Goal: Find specific page/section: Find specific page/section

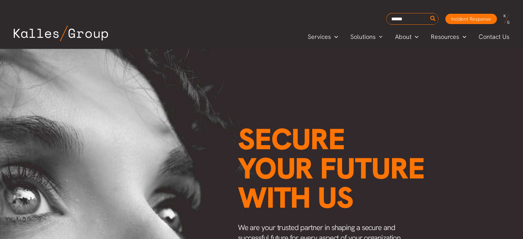
scroll to position [0, 874]
click at [410, 80] on span "Careers" at bounding box center [407, 82] width 22 height 8
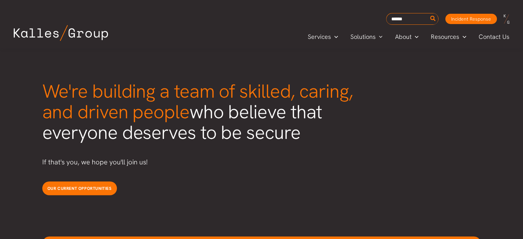
scroll to position [1751, 0]
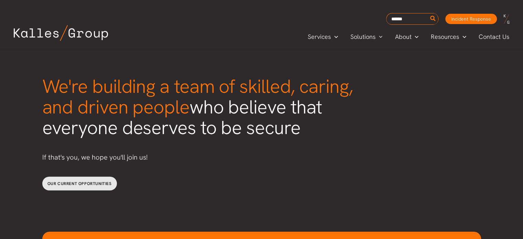
click at [84, 181] on span "Our current opportunities" at bounding box center [79, 184] width 64 height 6
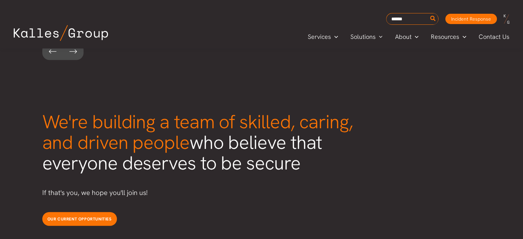
scroll to position [1713, 0]
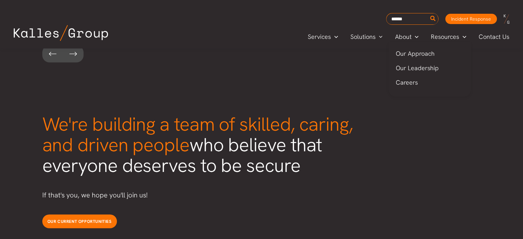
click at [411, 66] on span "Our Leadership" at bounding box center [417, 68] width 43 height 8
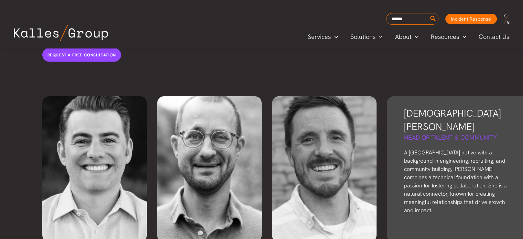
scroll to position [1502, 0]
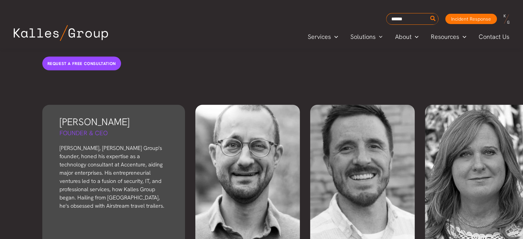
click at [109, 129] on h5 "Founder & CEO" at bounding box center [114, 133] width 108 height 9
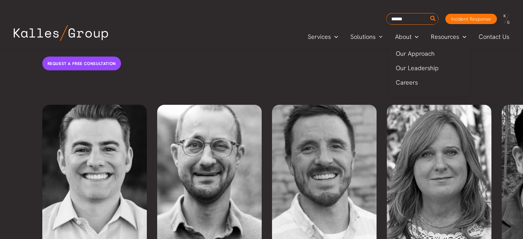
click at [409, 81] on span "Careers" at bounding box center [407, 82] width 22 height 8
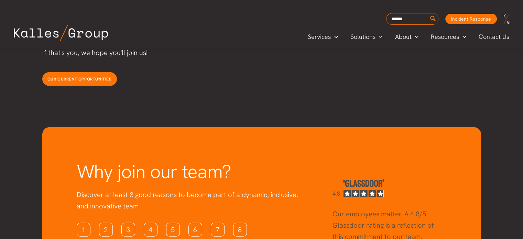
scroll to position [1852, 0]
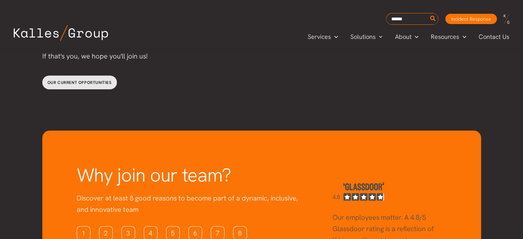
click at [77, 80] on span "Our current opportunities" at bounding box center [79, 83] width 64 height 6
